Goal: Task Accomplishment & Management: Use online tool/utility

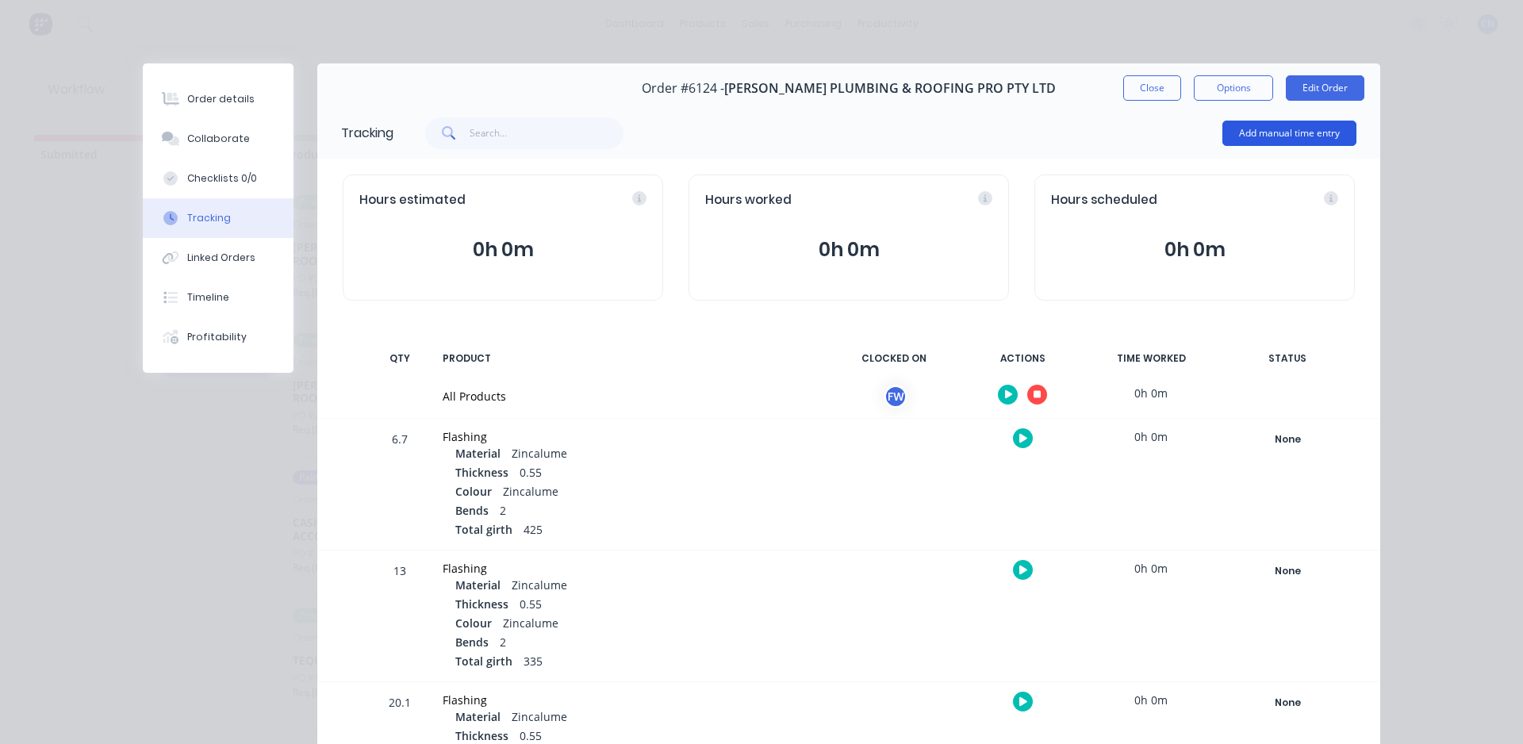
click at [1259, 131] on button "Add manual time entry" at bounding box center [1289, 133] width 134 height 25
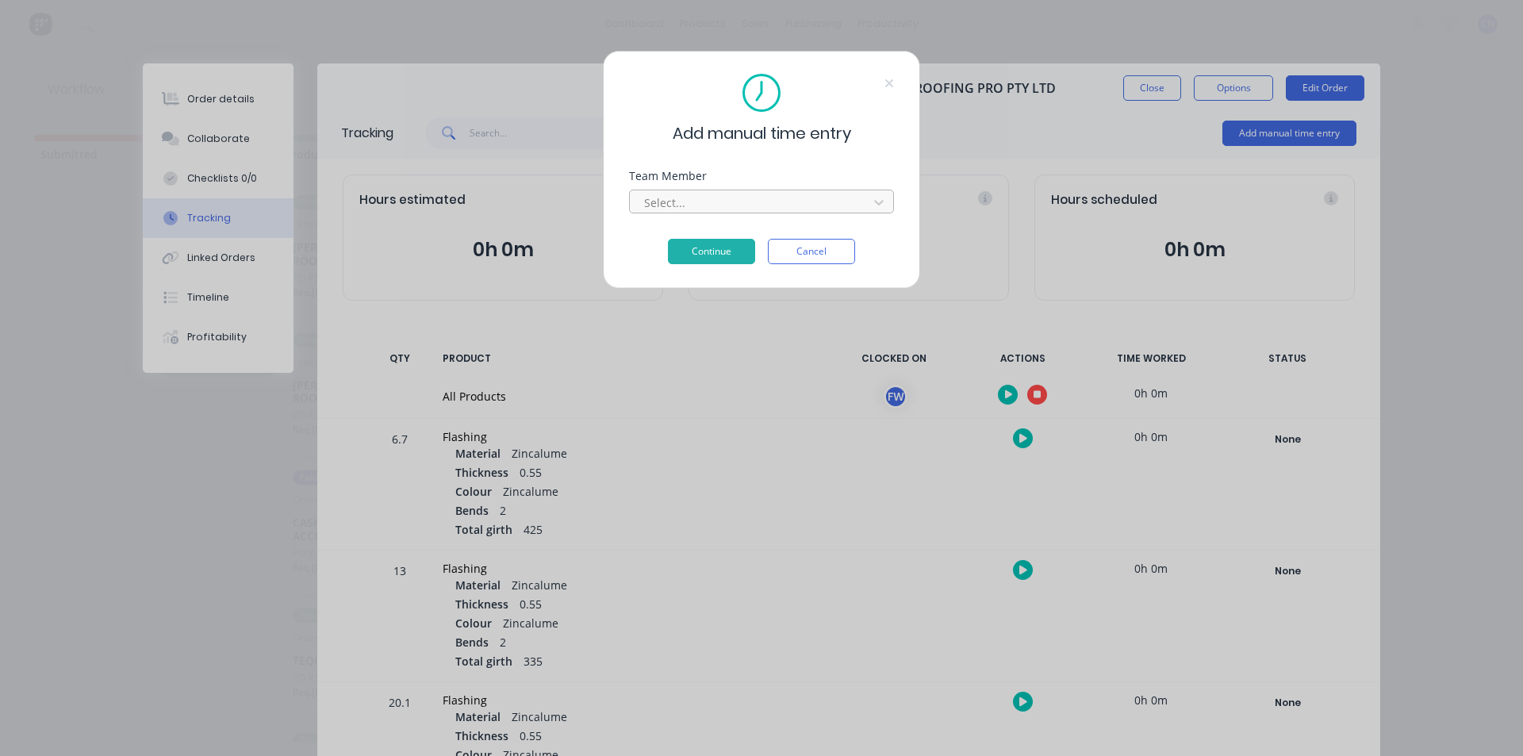
click at [704, 205] on div at bounding box center [750, 203] width 217 height 20
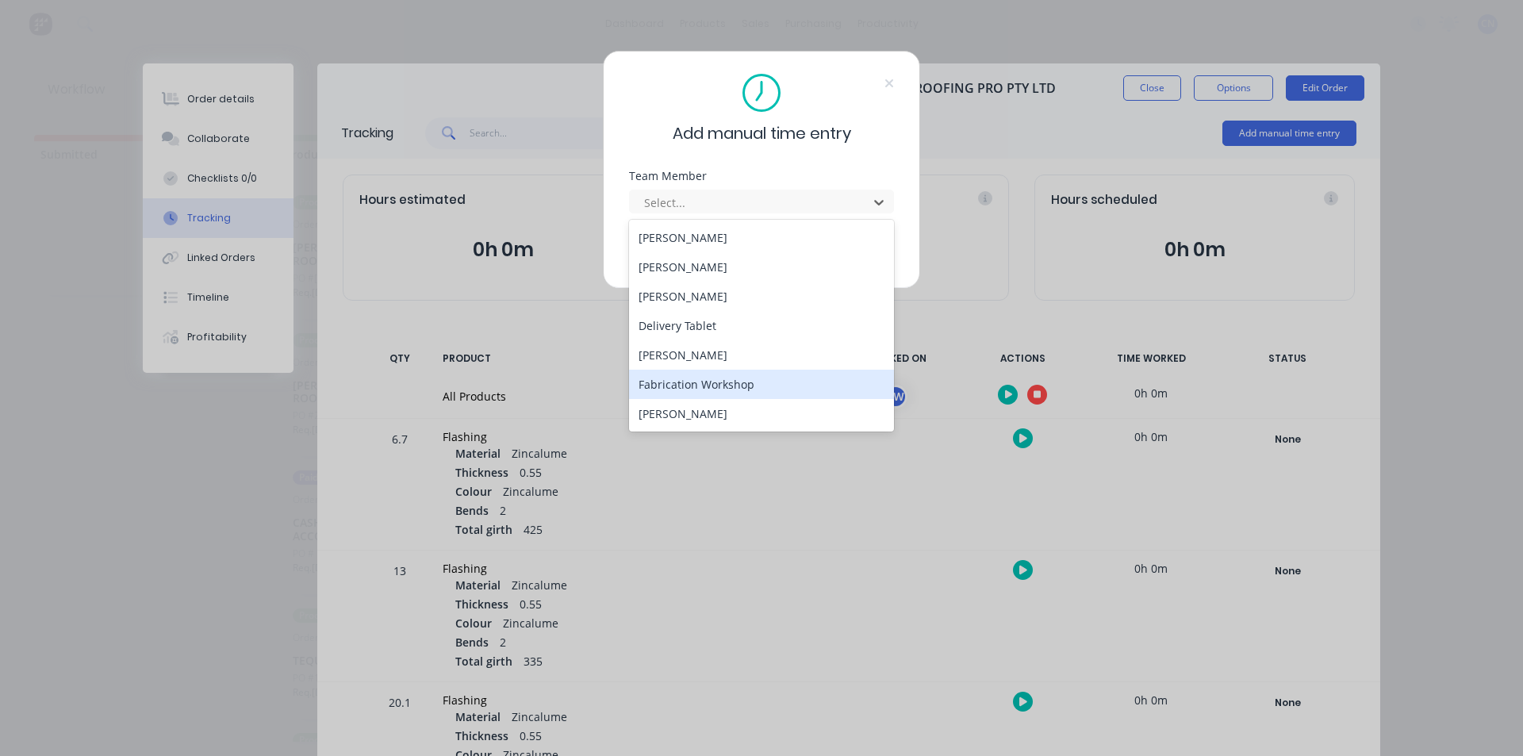
click at [712, 378] on div "Fabrication Workshop" at bounding box center [761, 384] width 265 height 29
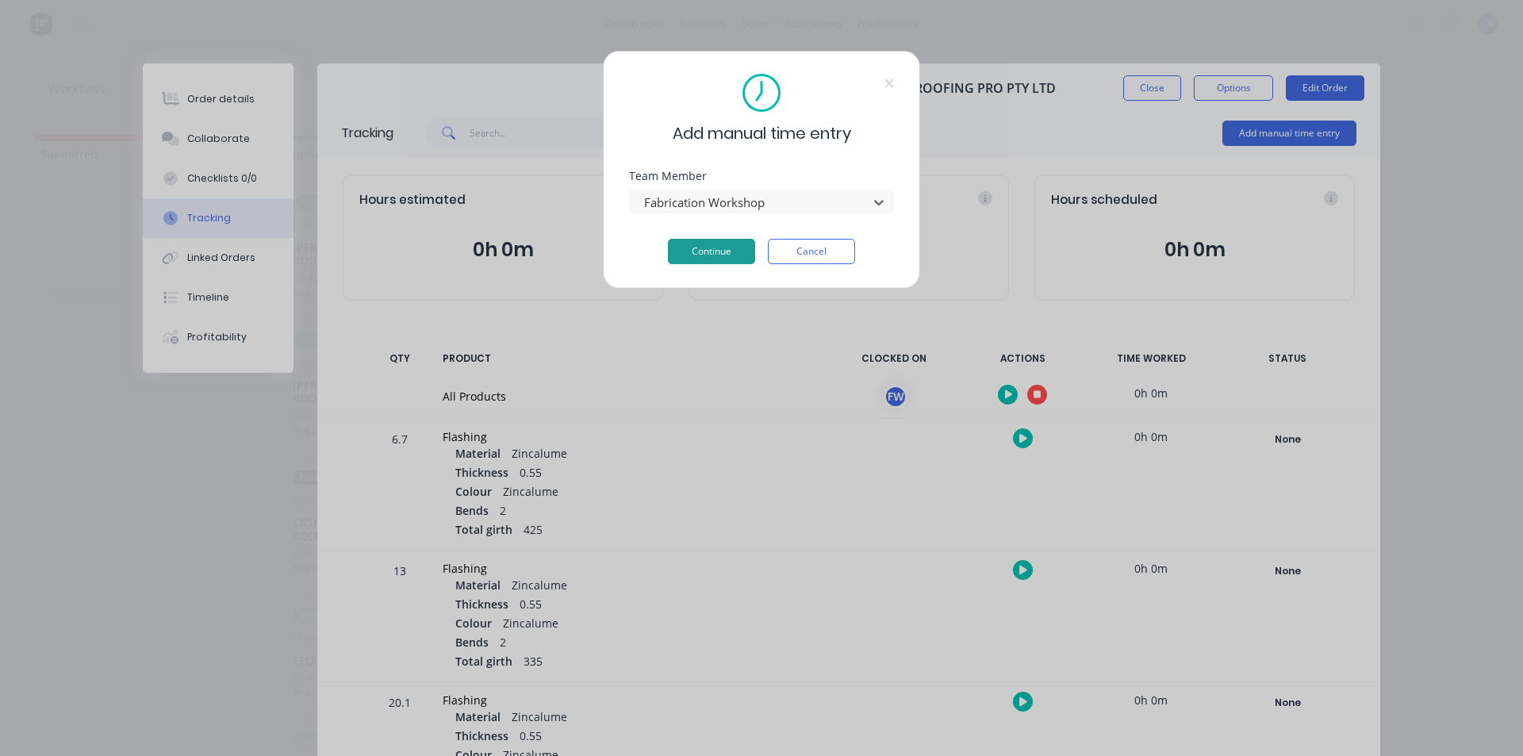
click at [717, 257] on button "Continue" at bounding box center [711, 251] width 87 height 25
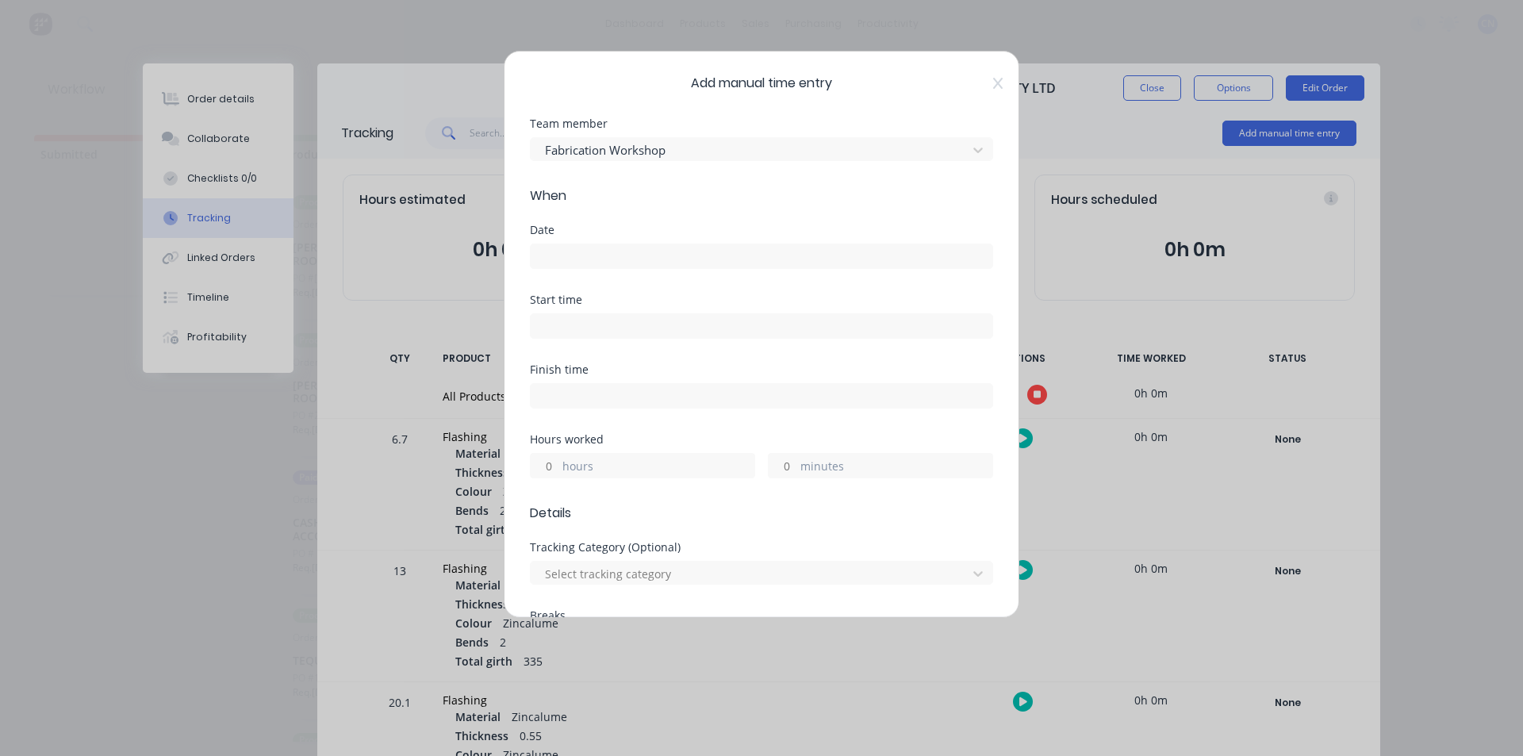
click at [590, 256] on input at bounding box center [762, 256] width 462 height 24
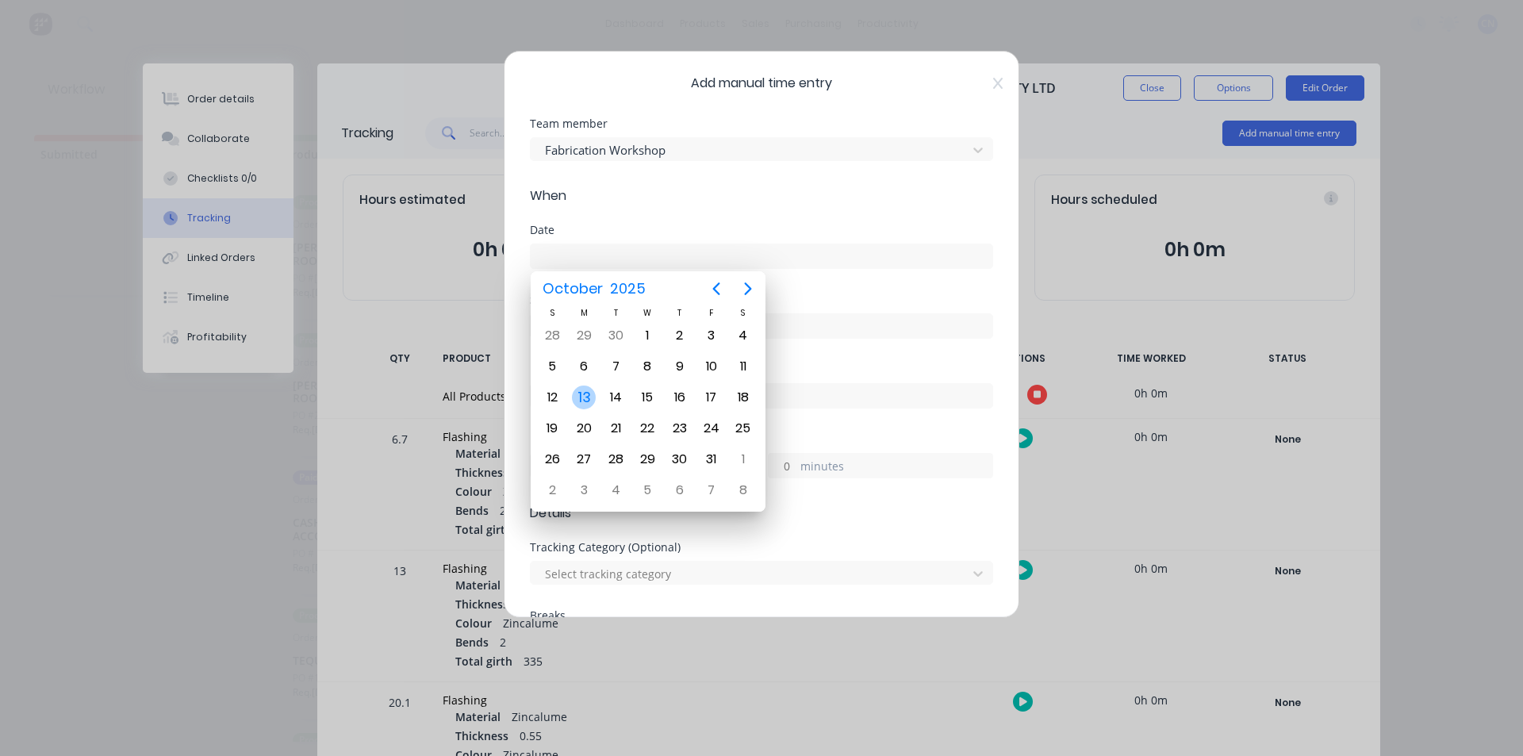
click at [582, 401] on div "13" at bounding box center [584, 397] width 24 height 24
type input "[DATE]"
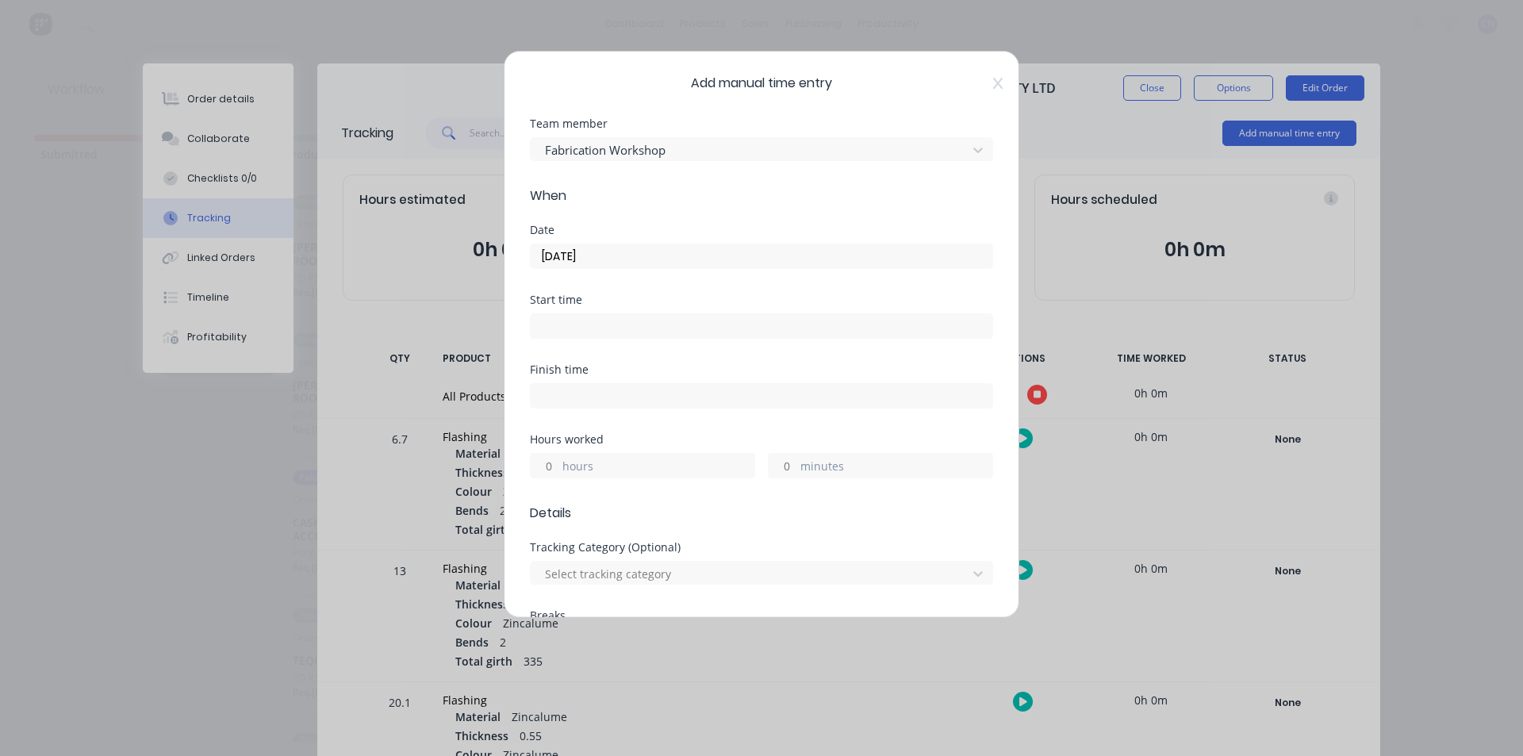
click at [572, 328] on input at bounding box center [762, 326] width 462 height 24
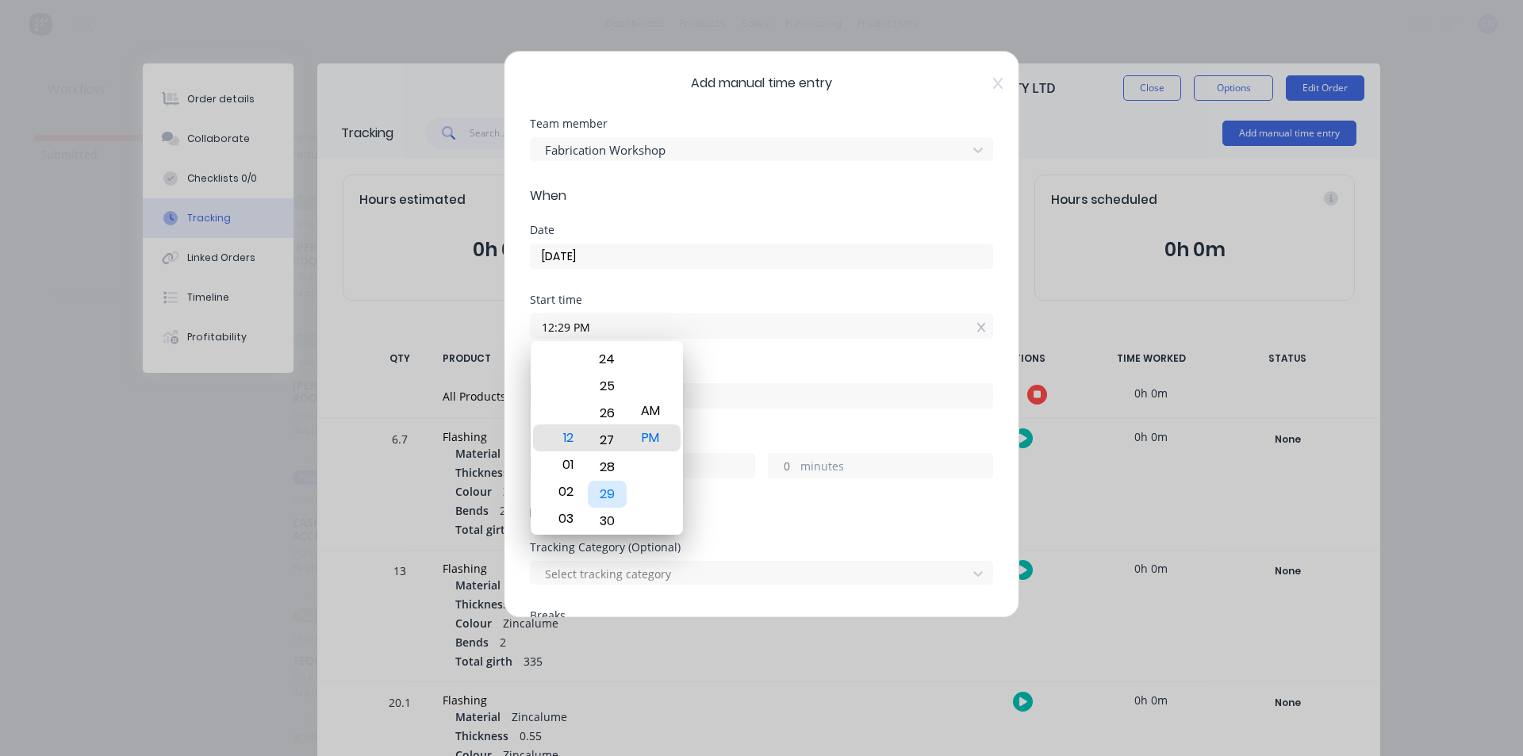
drag, startPoint x: 608, startPoint y: 456, endPoint x: 599, endPoint y: 787, distance: 330.8
click at [599, 661] on html "dashboard products sales purchasing productivity dashboard products Product Cat…" at bounding box center [761, 330] width 1523 height 661
drag, startPoint x: 606, startPoint y: 389, endPoint x: 600, endPoint y: 721, distance: 332.3
click at [598, 661] on body "dashboard products sales purchasing productivity dashboard products Product Cat…" at bounding box center [761, 330] width 1523 height 661
drag, startPoint x: 569, startPoint y: 441, endPoint x: 583, endPoint y: 508, distance: 68.9
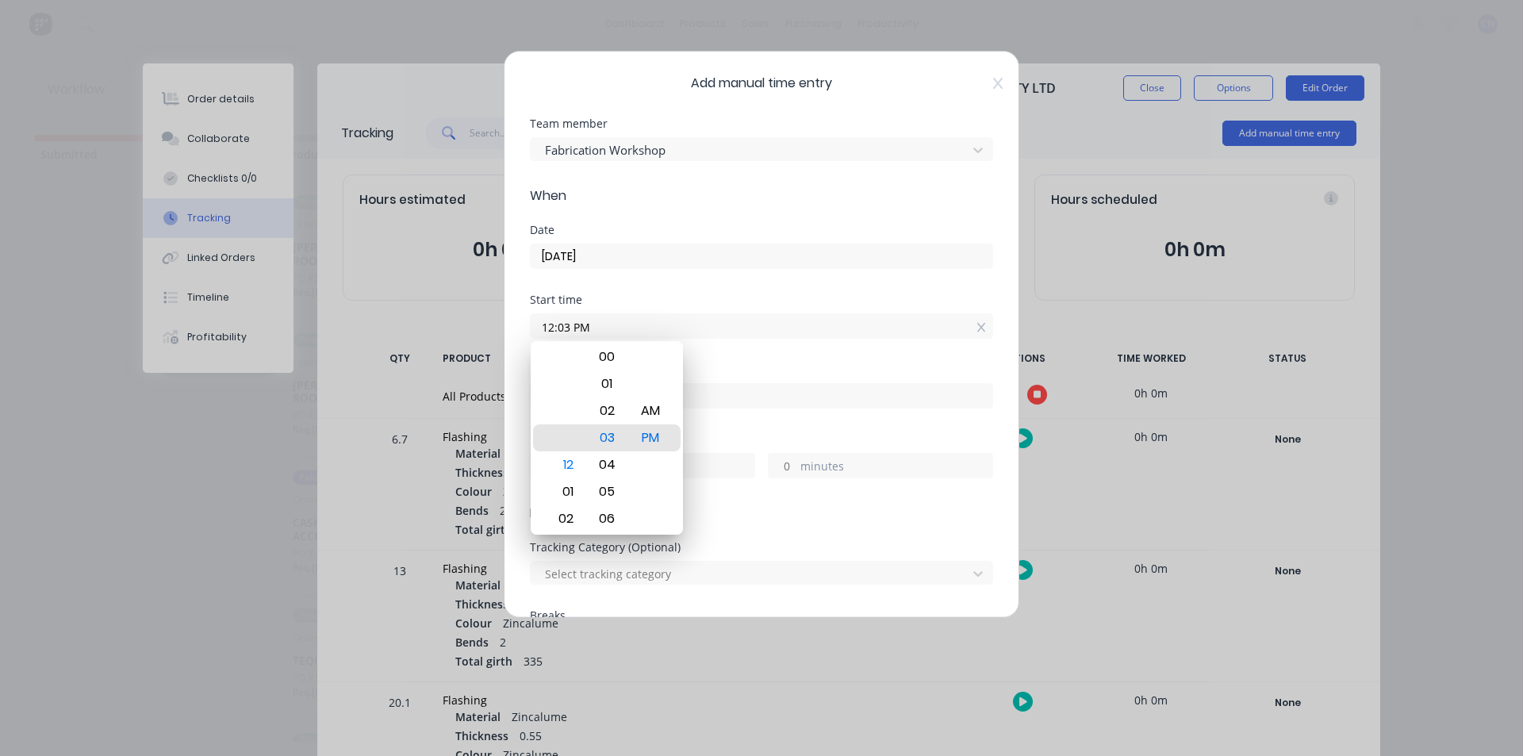
click at [583, 508] on div "12 01 02 03 04 05 06 07 08 09 10 11" at bounding box center [564, 438] width 44 height 2184
click at [648, 398] on div "AM" at bounding box center [650, 410] width 39 height 27
drag, startPoint x: 575, startPoint y: 435, endPoint x: 585, endPoint y: 517, distance: 82.3
click at [585, 517] on div "12 01 02 03 04 05 06 07 08 09 10 11 00 01 02 03 04 05 06 07 08 09 10 11 12 13 1…" at bounding box center [607, 437] width 152 height 193
drag, startPoint x: 566, startPoint y: 416, endPoint x: 596, endPoint y: 190, distance: 228.0
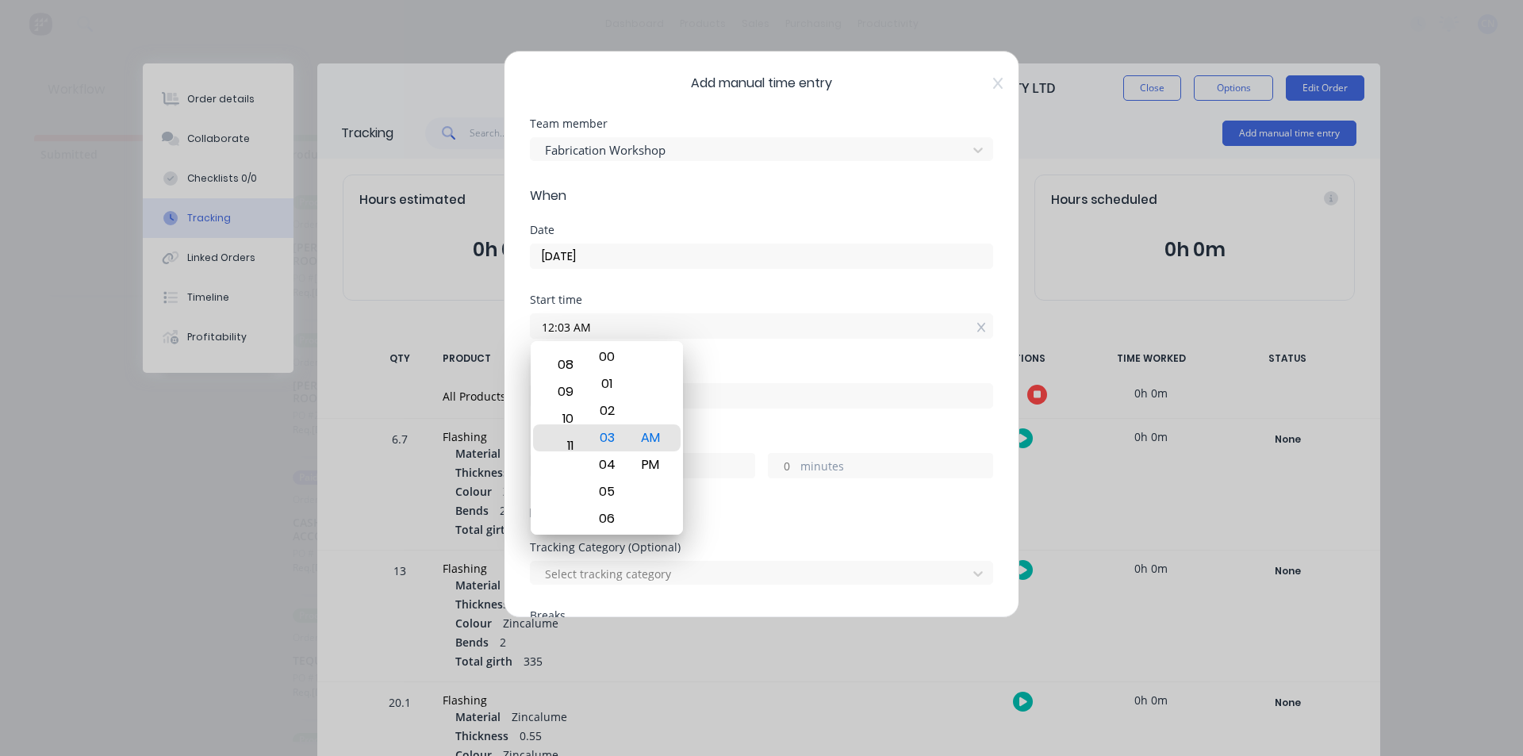
click at [596, 190] on body "dashboard products sales purchasing productivity dashboard products Product Cat…" at bounding box center [761, 330] width 1523 height 661
drag, startPoint x: 612, startPoint y: 433, endPoint x: 803, endPoint y: -69, distance: 536.8
click at [803, 0] on html "dashboard products sales purchasing productivity dashboard products Product Cat…" at bounding box center [761, 330] width 1523 height 661
drag, startPoint x: 620, startPoint y: 416, endPoint x: 661, endPoint y: 194, distance: 225.7
click at [661, 194] on body "dashboard products sales purchasing productivity dashboard products Product Cat…" at bounding box center [761, 330] width 1523 height 661
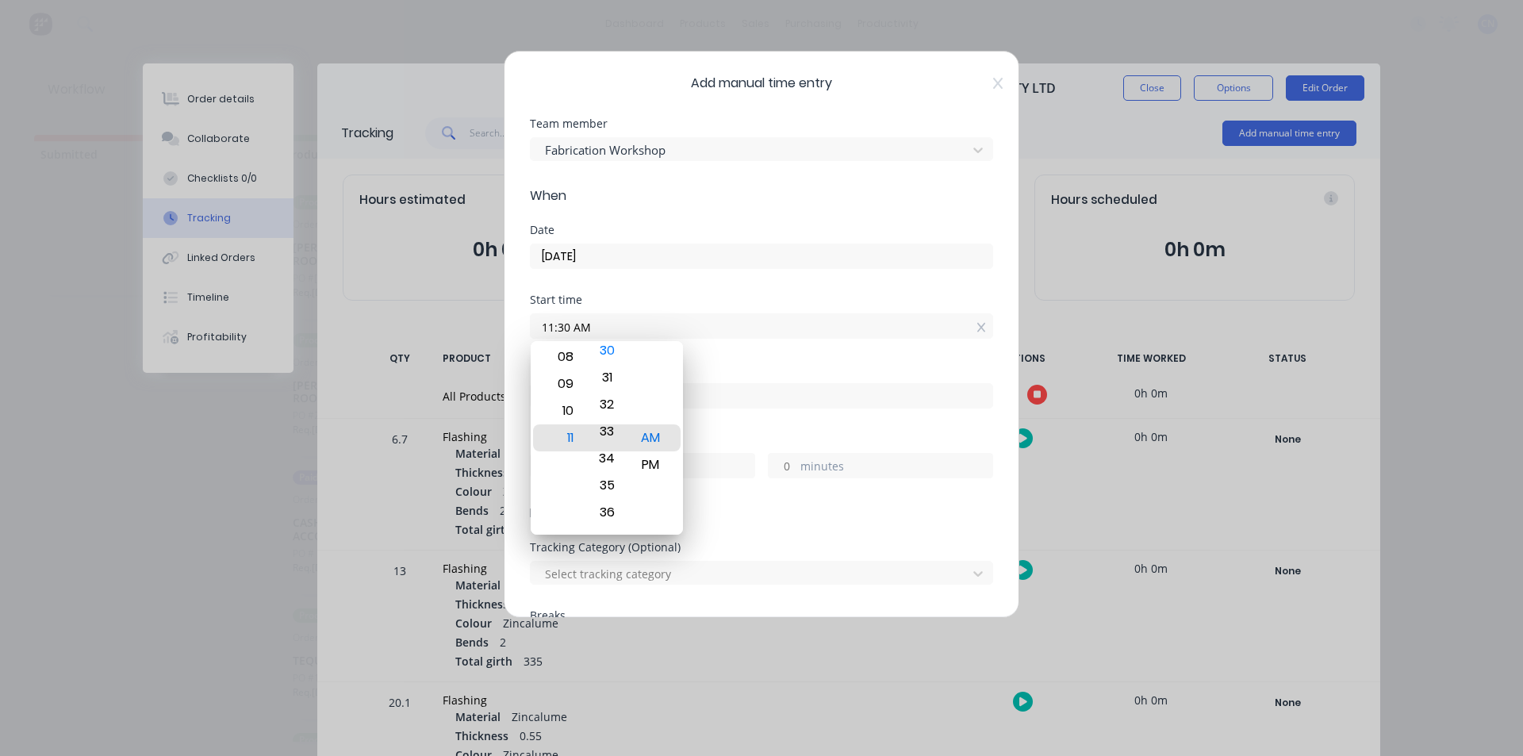
drag, startPoint x: 622, startPoint y: 414, endPoint x: 616, endPoint y: 327, distance: 87.4
click at [616, 327] on body "dashboard products sales purchasing productivity dashboard products Product Cat…" at bounding box center [761, 330] width 1523 height 661
type input "11:34 AM"
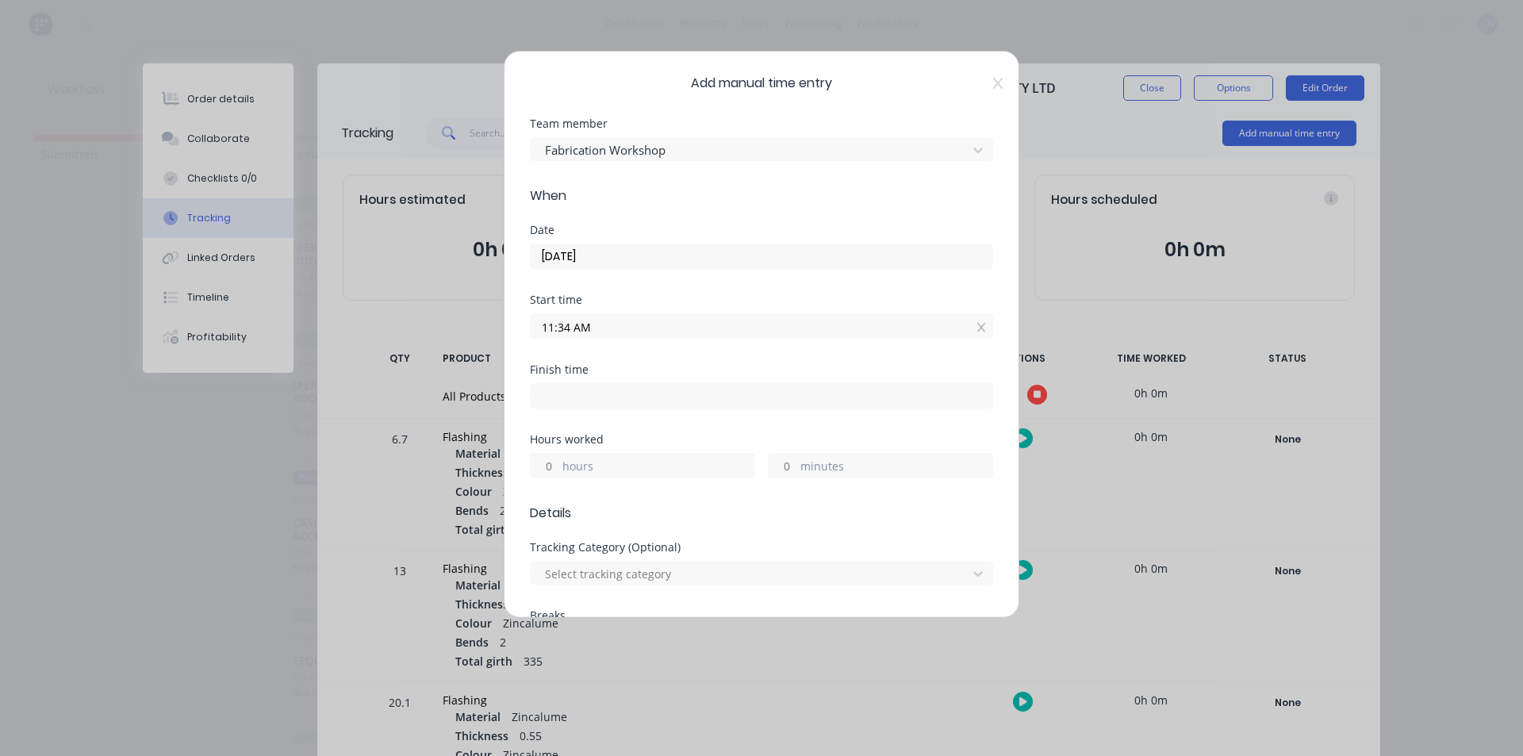
click at [770, 281] on div "Date [DATE]" at bounding box center [761, 259] width 463 height 70
click at [623, 400] on input at bounding box center [762, 396] width 462 height 24
type input "12:29 PM"
type input "0"
type input "55"
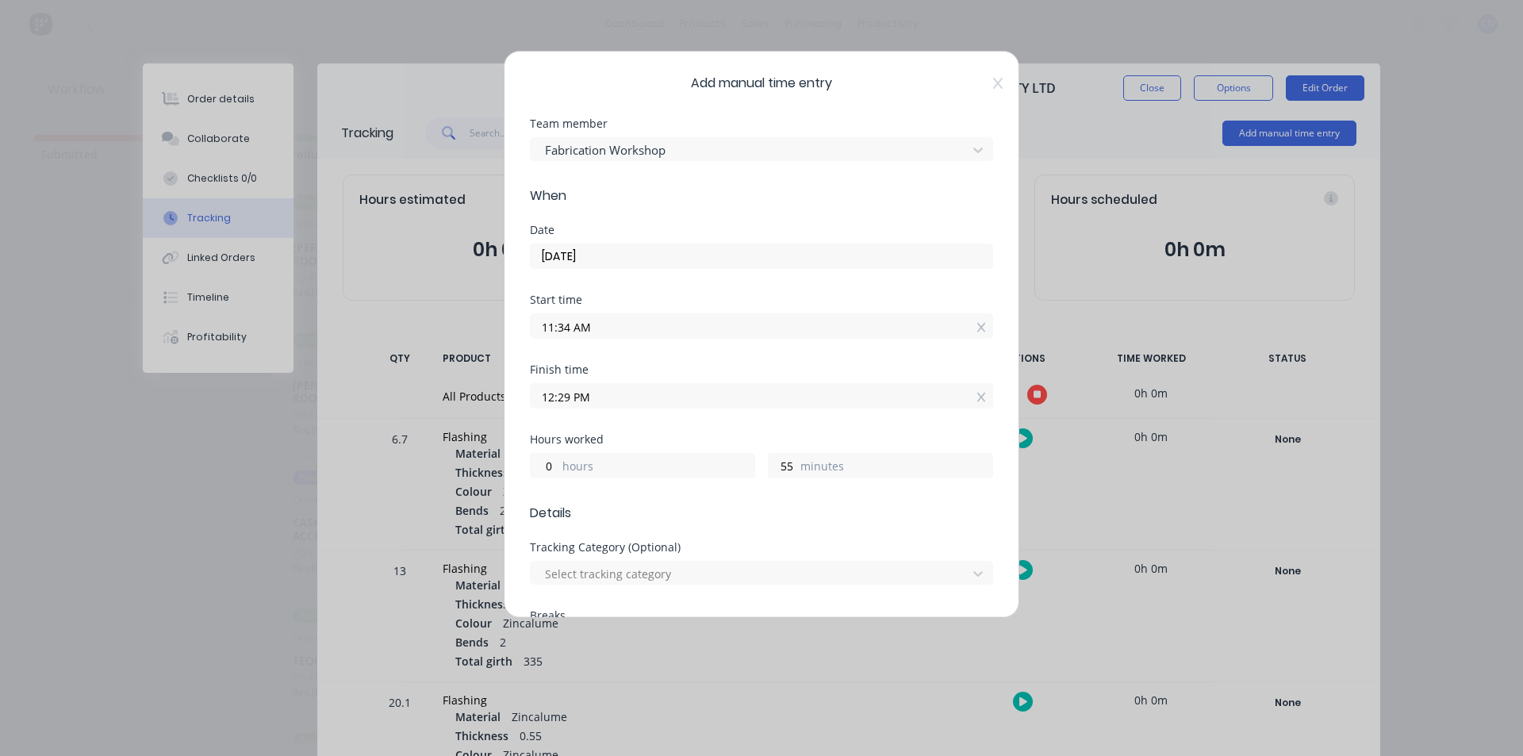
click at [563, 396] on input "12:29 PM" at bounding box center [762, 396] width 462 height 24
drag, startPoint x: 569, startPoint y: 397, endPoint x: 558, endPoint y: 399, distance: 11.4
click at [558, 399] on input "12:29 PM" at bounding box center [762, 396] width 462 height 24
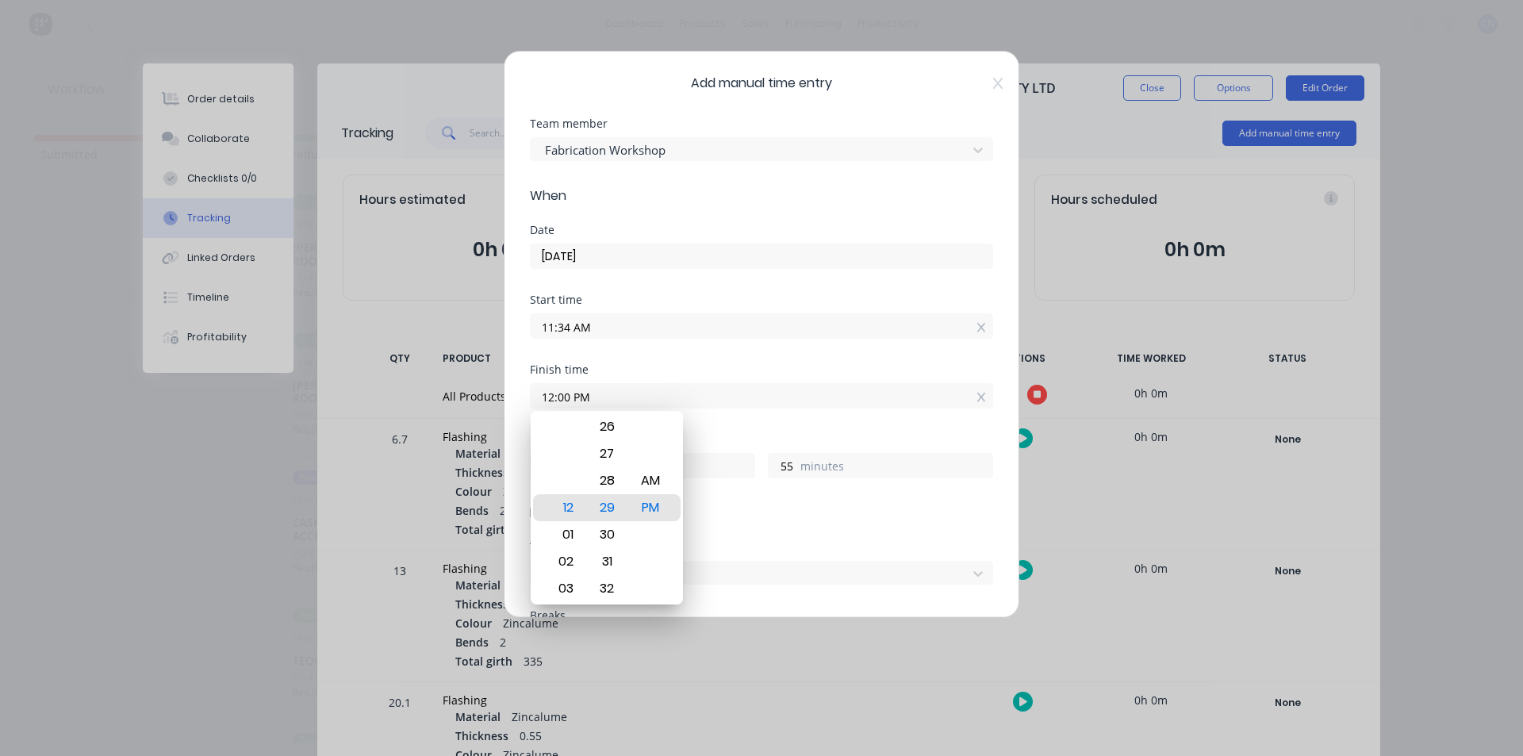
type input "12:00 PM"
type input "26"
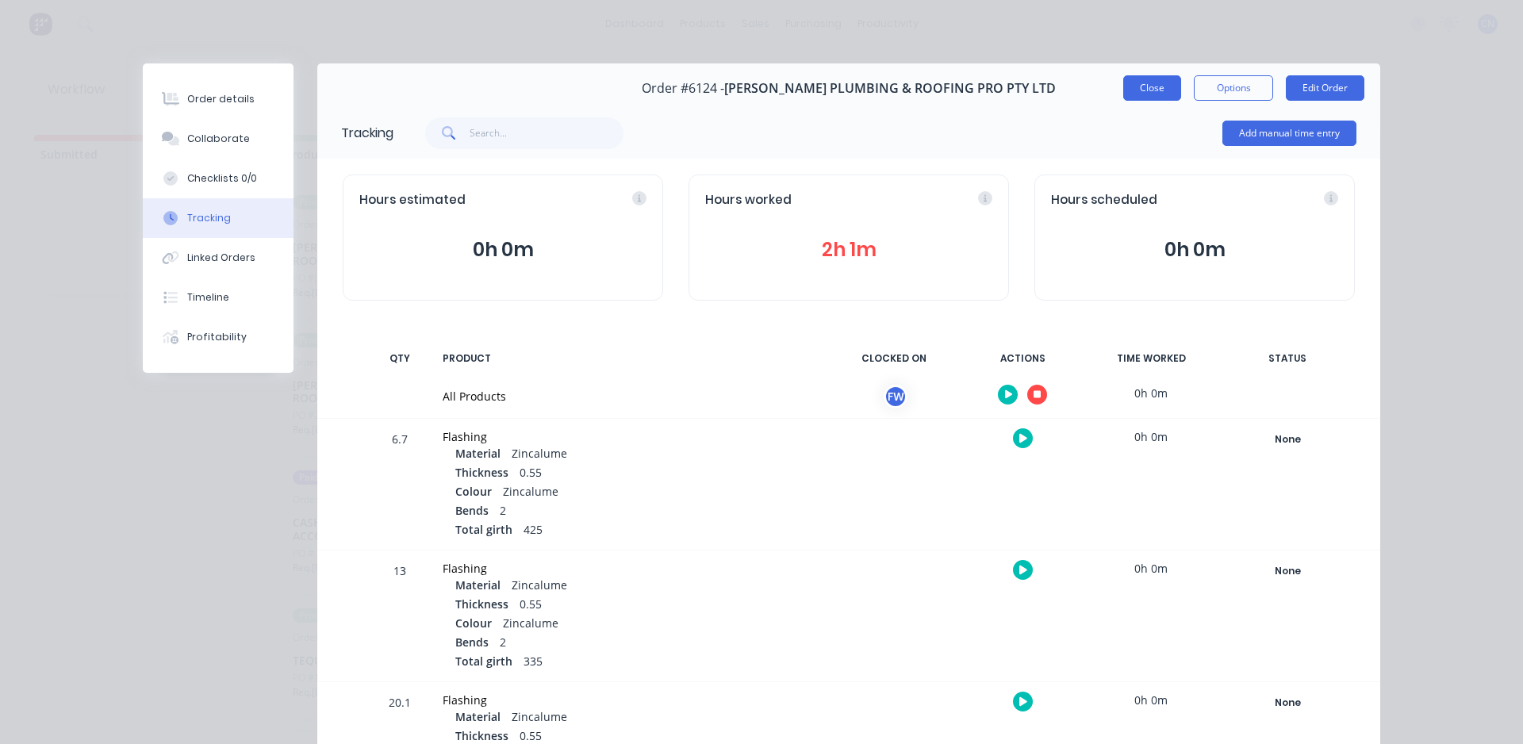
click at [1148, 87] on button "Close" at bounding box center [1152, 87] width 58 height 25
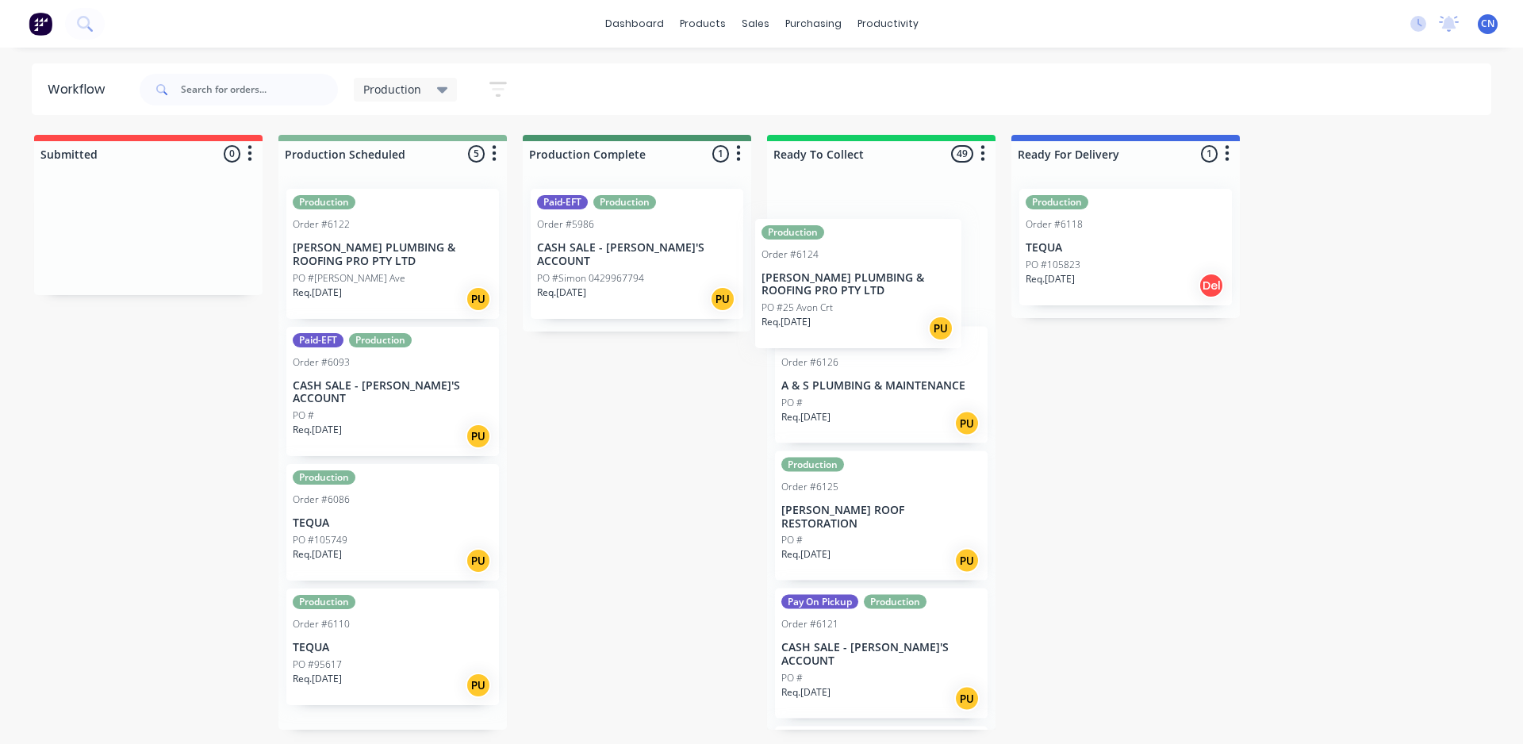
drag, startPoint x: 373, startPoint y: 413, endPoint x: 868, endPoint y: 294, distance: 508.9
click at [867, 295] on div "Submitted 0 Summaries Total order value Invoiced to date To be invoiced Product…" at bounding box center [1195, 432] width 2415 height 595
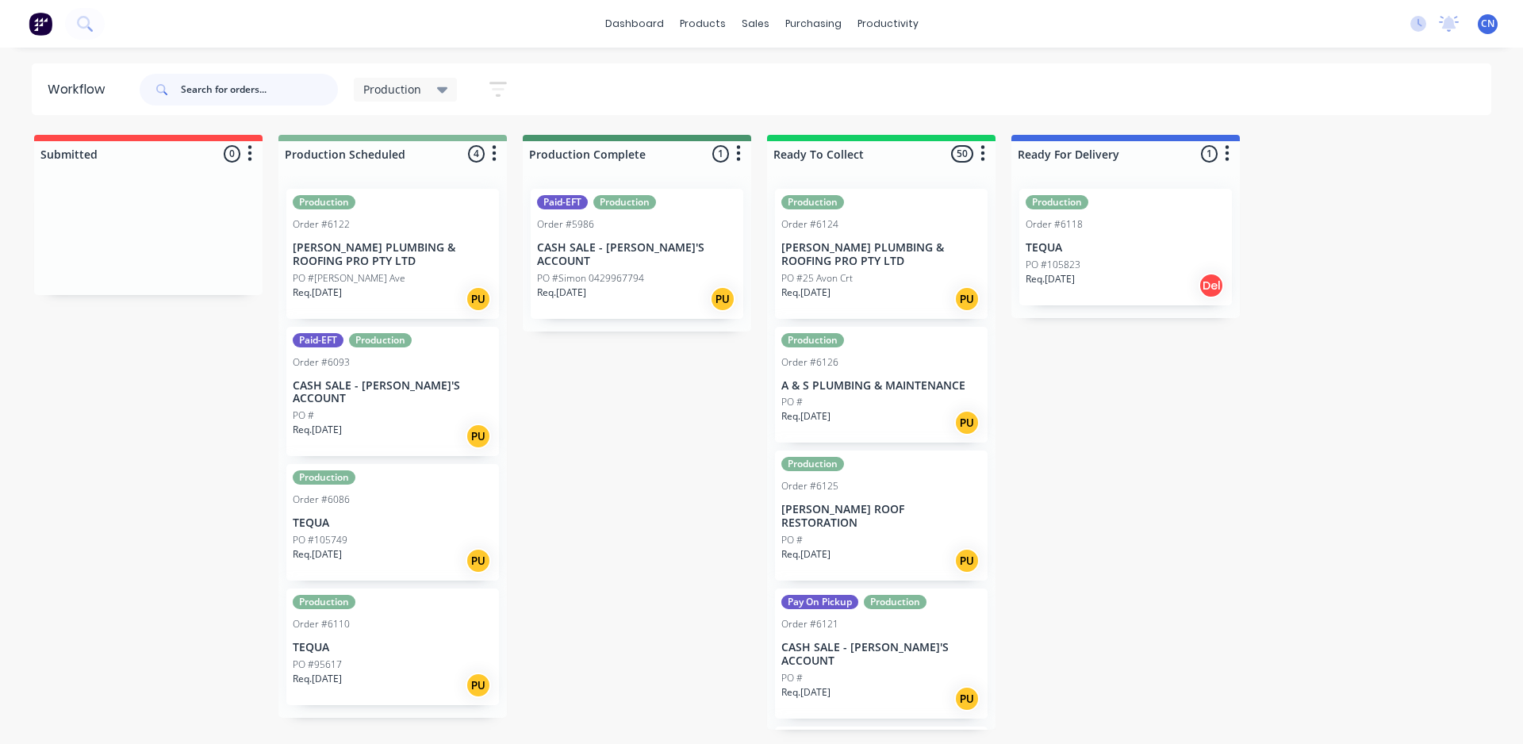
click at [268, 86] on input "text" at bounding box center [259, 90] width 157 height 32
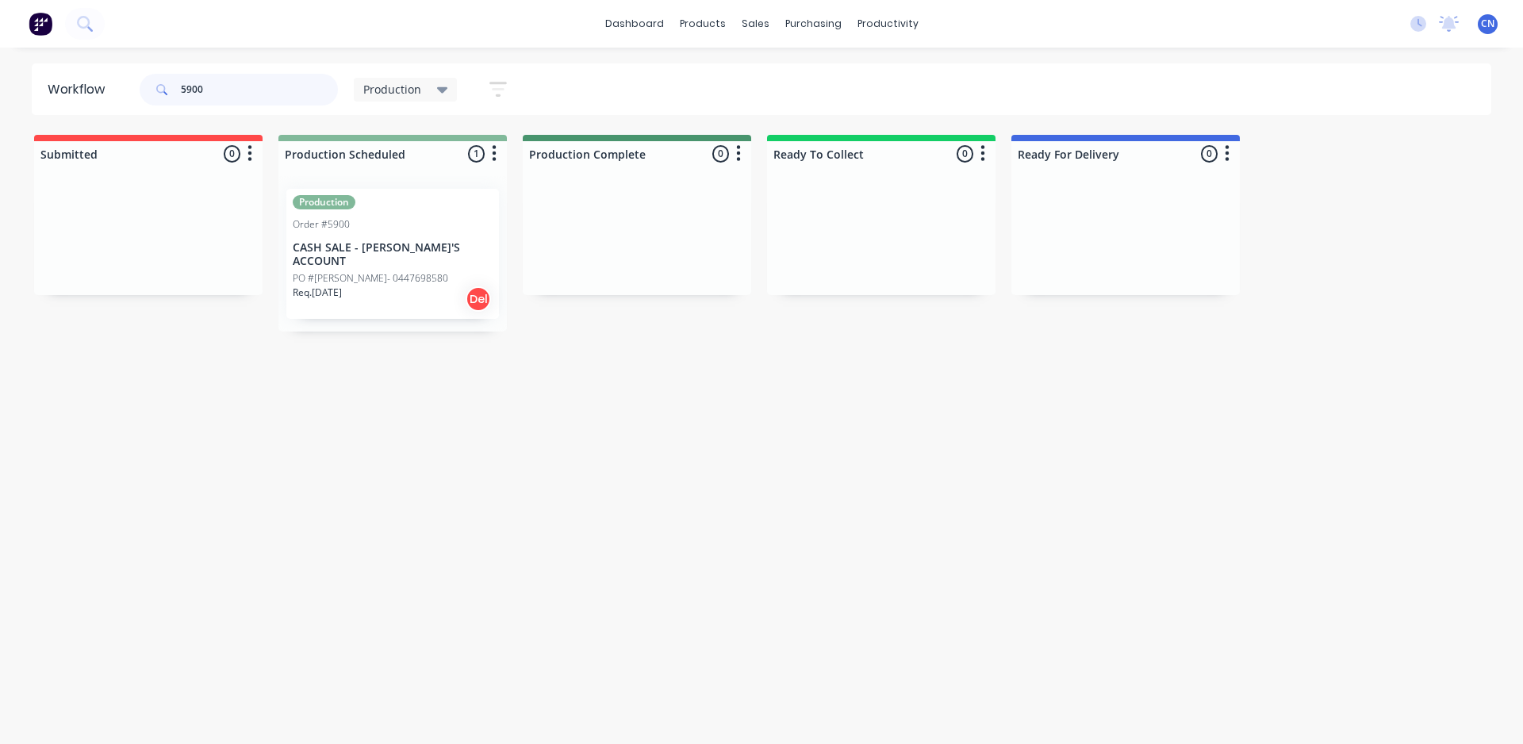
type input "5900"
click at [412, 271] on div "PO #[PERSON_NAME]- 0447698580" at bounding box center [393, 278] width 200 height 14
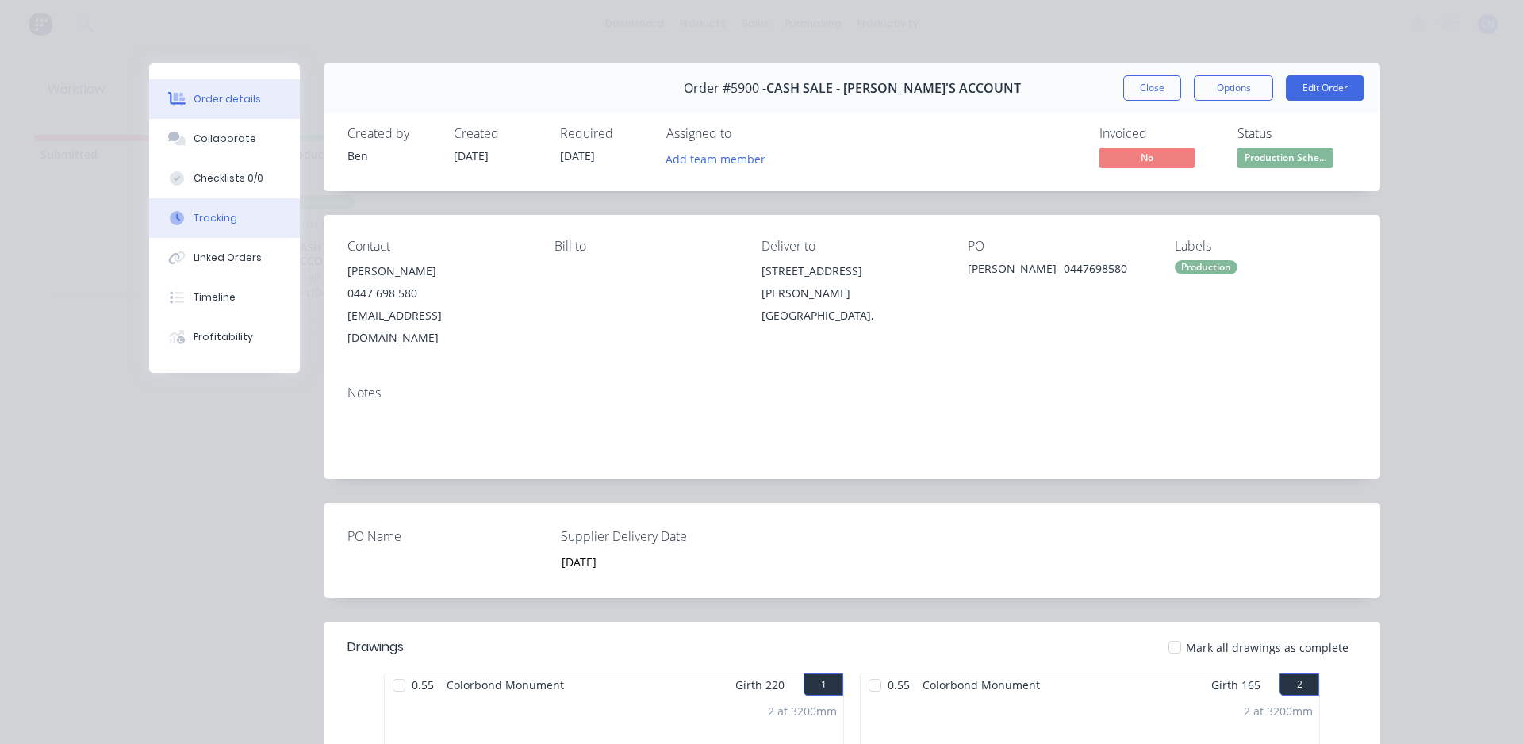
click at [211, 220] on div "Tracking" at bounding box center [215, 218] width 44 height 14
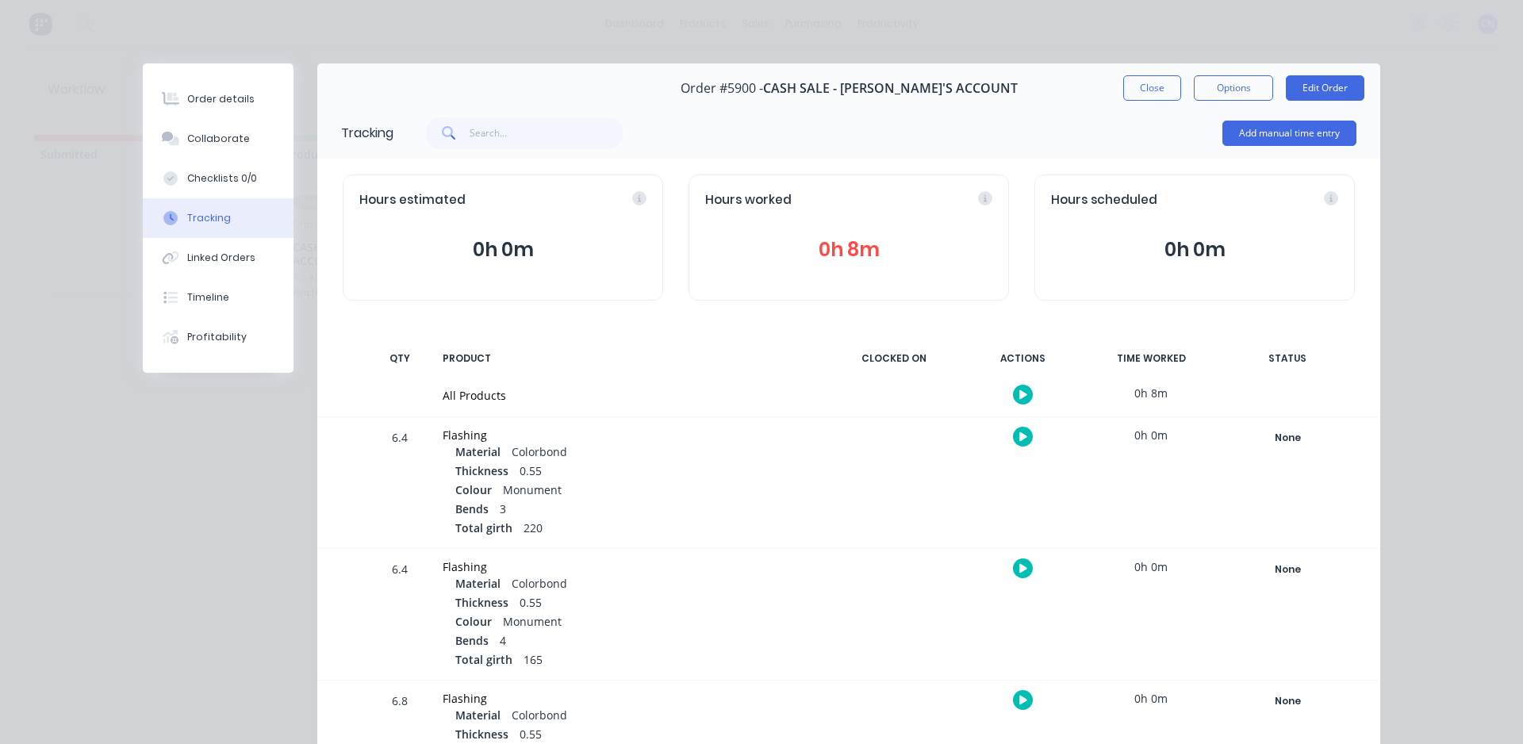
click at [846, 257] on button "0h 8m" at bounding box center [848, 250] width 287 height 30
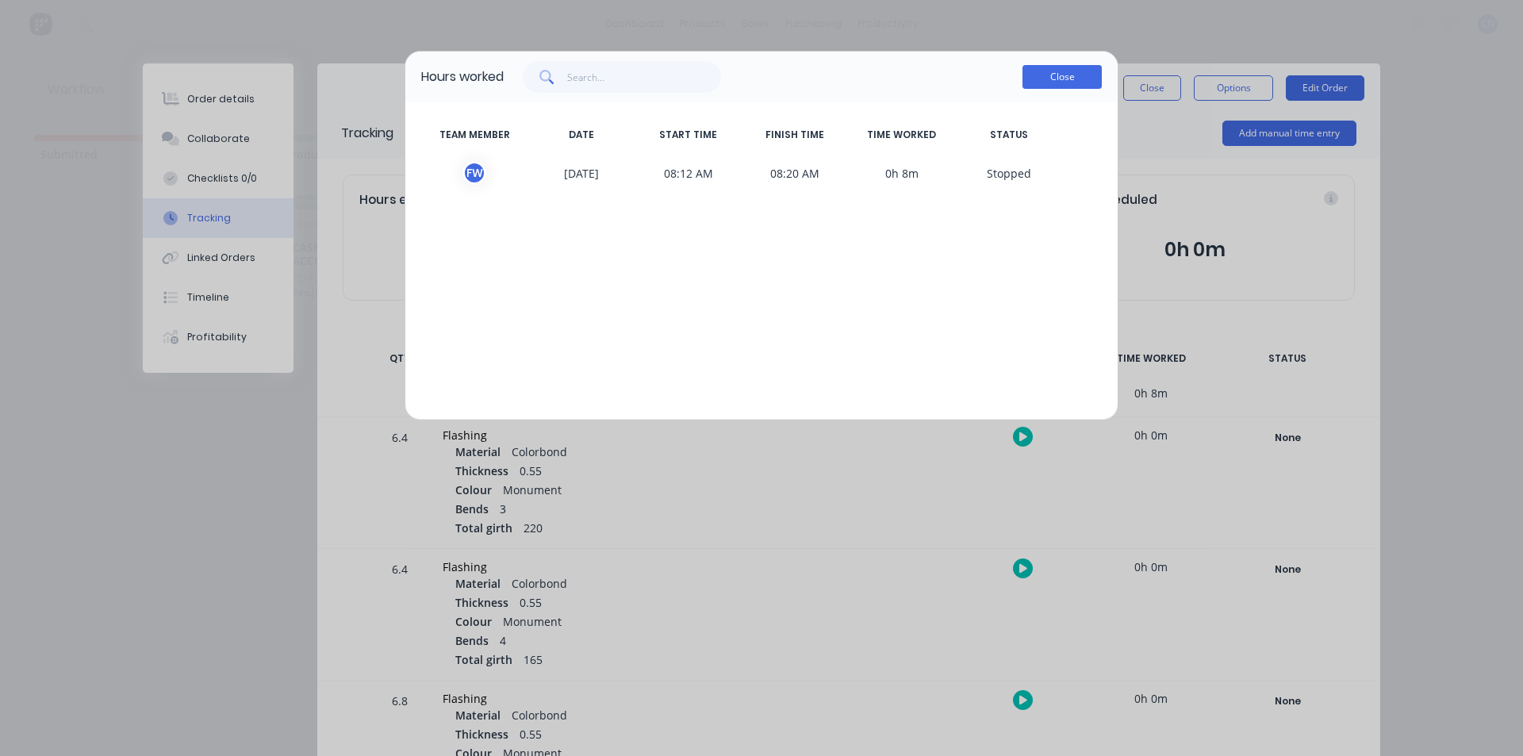
click at [1078, 79] on button "Close" at bounding box center [1061, 77] width 79 height 24
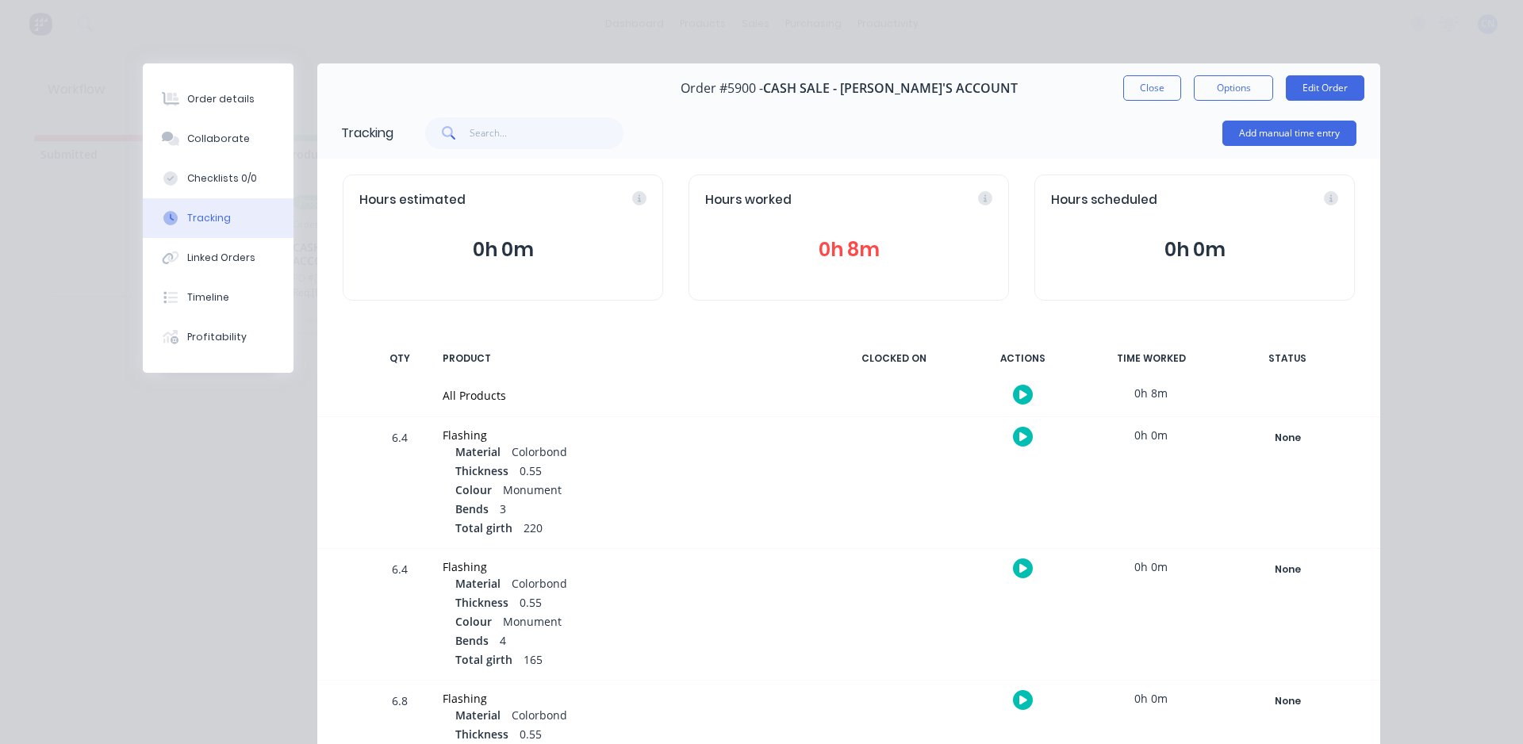
click at [1021, 396] on button "button" at bounding box center [1023, 395] width 20 height 20
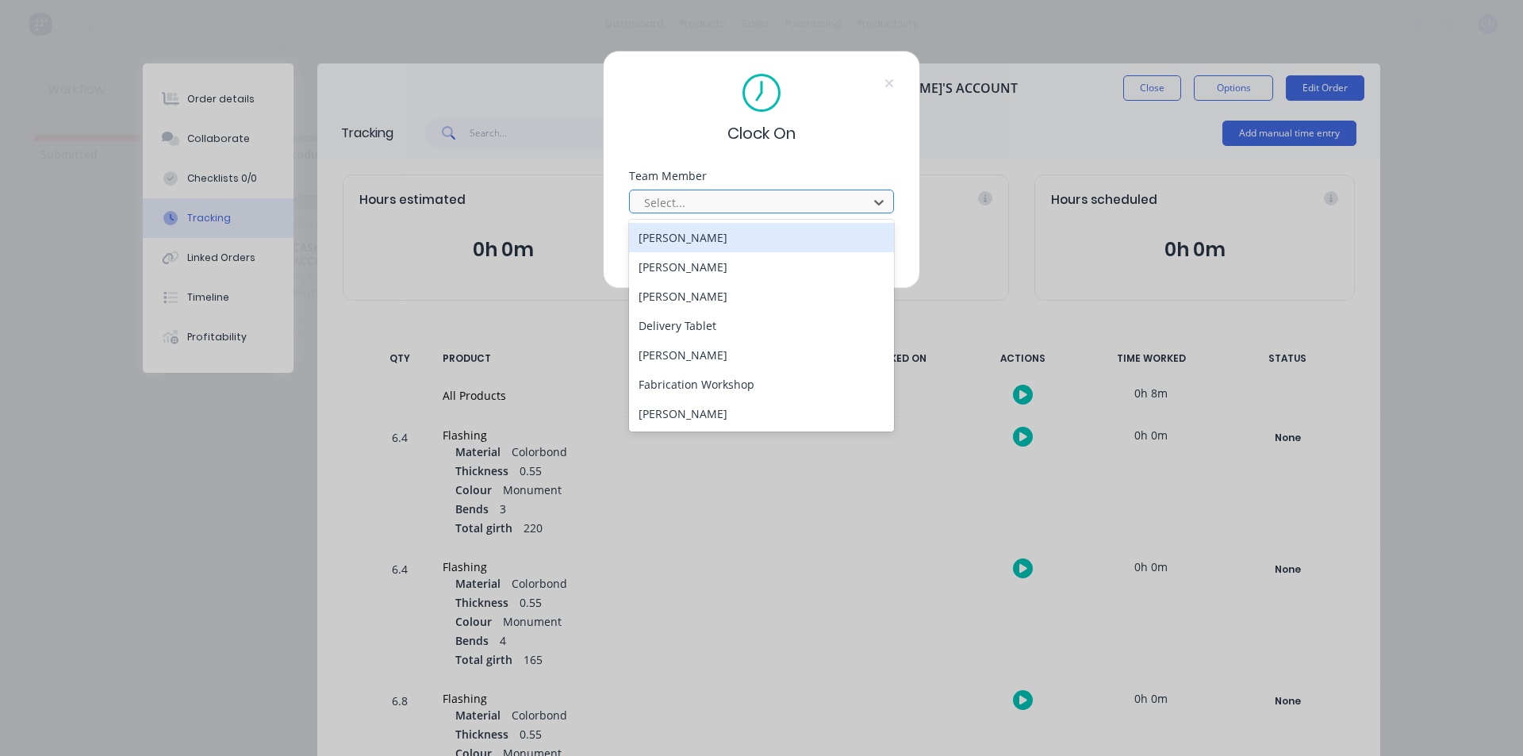
click at [818, 195] on div at bounding box center [750, 203] width 217 height 20
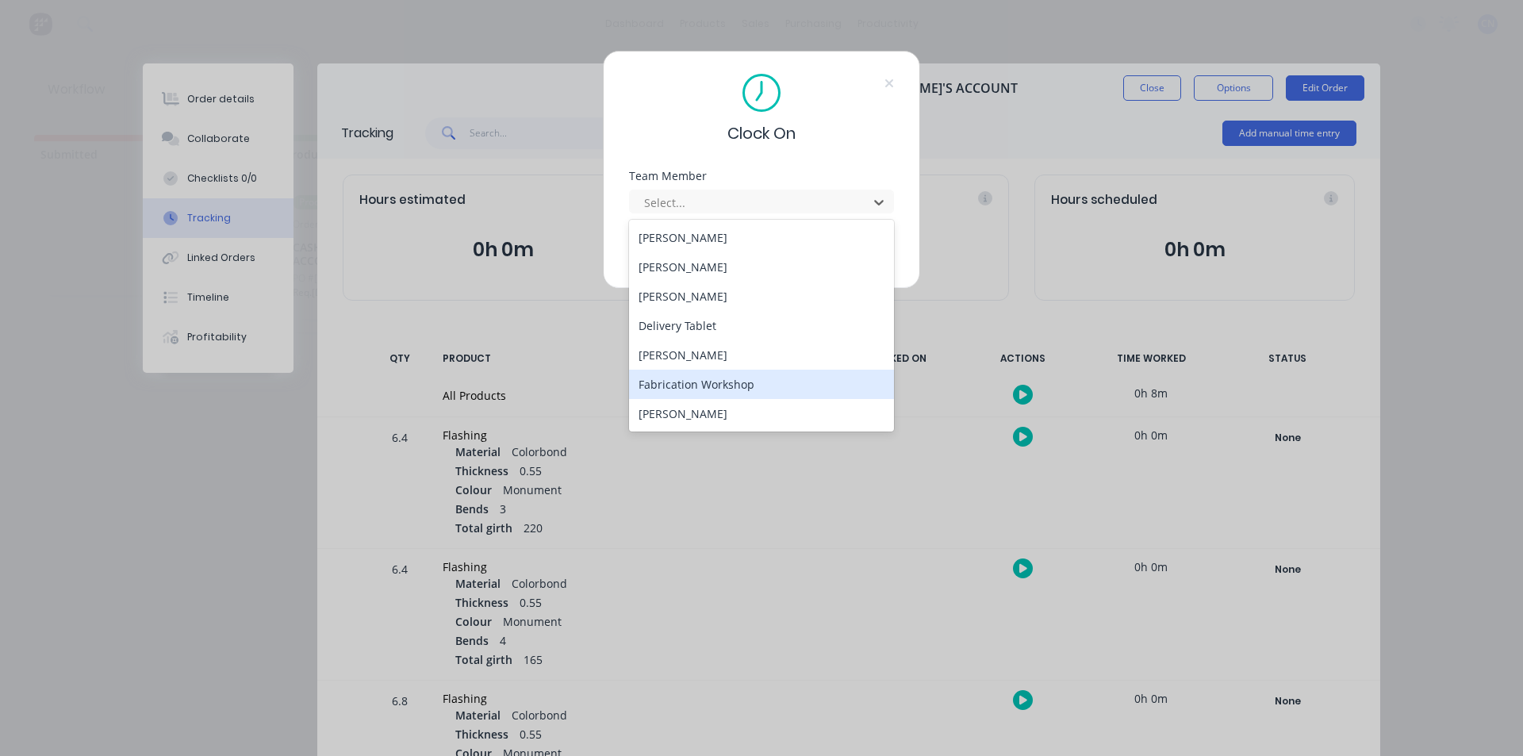
click at [715, 381] on div "Fabrication Workshop" at bounding box center [761, 384] width 265 height 29
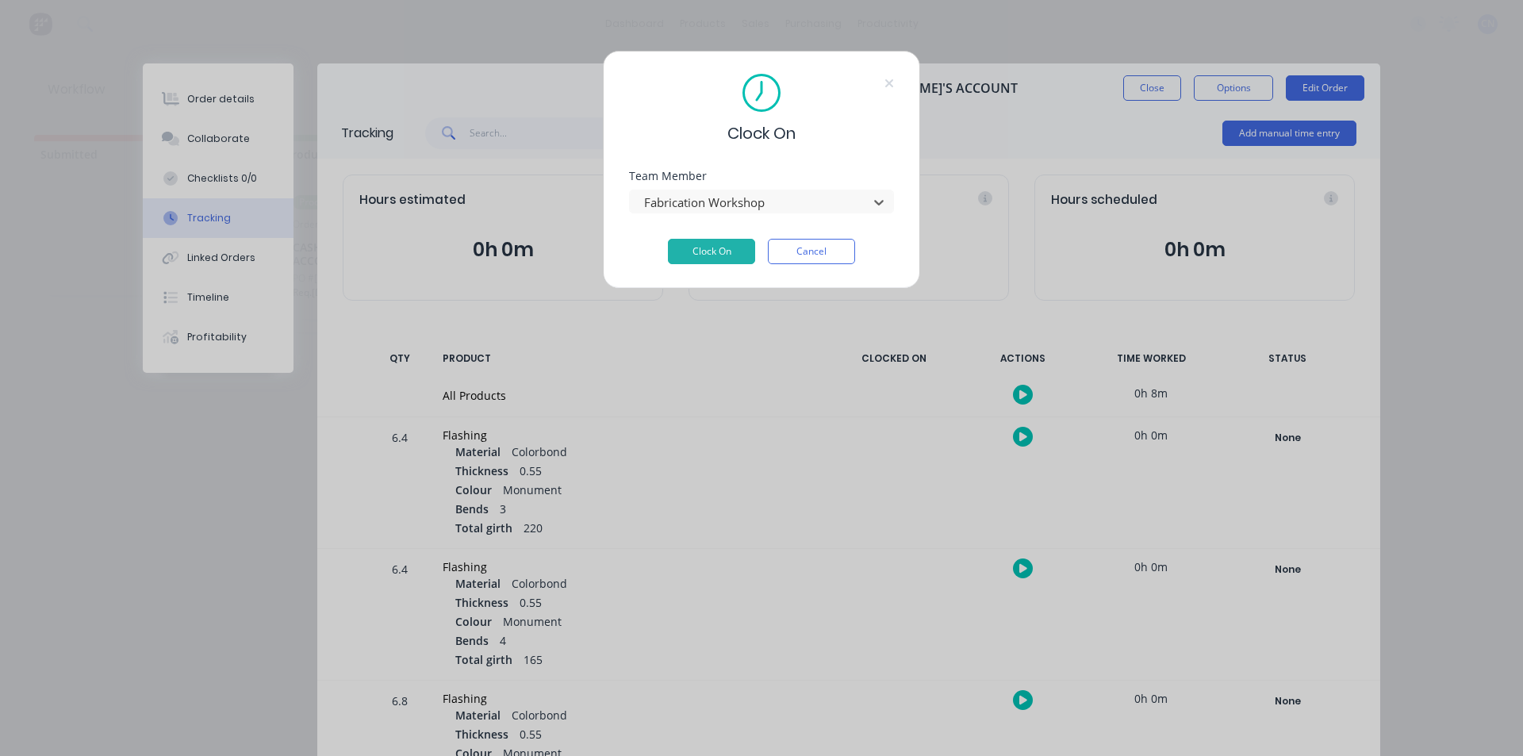
click at [721, 264] on div "Clock On Team Member option Fabrication Workshop, selected. Fabrication Worksho…" at bounding box center [761, 170] width 317 height 238
click at [720, 250] on button "Clock On" at bounding box center [711, 251] width 87 height 25
